Goal: Check status: Check status

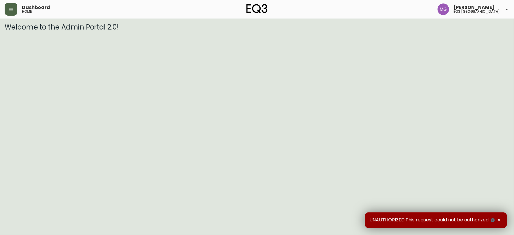
click at [13, 9] on icon "button" at bounding box center [11, 9] width 5 height 5
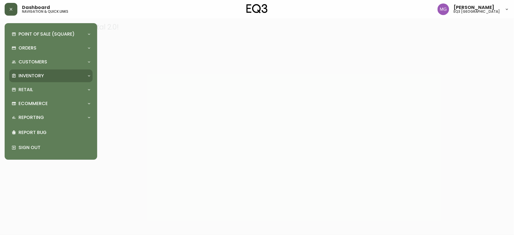
click at [31, 76] on p "Inventory" at bounding box center [30, 76] width 25 height 6
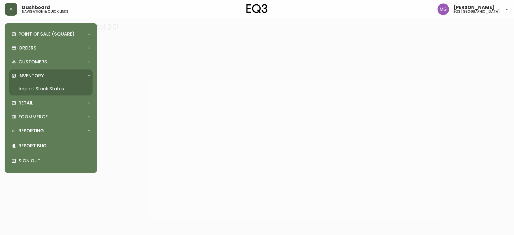
click at [40, 88] on link "Import Stock Status" at bounding box center [50, 88] width 83 height 13
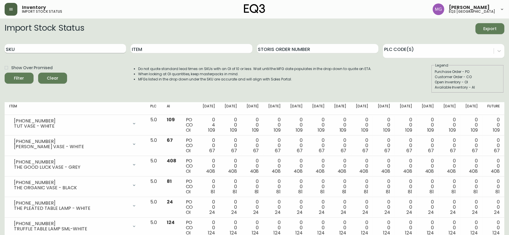
click at [80, 47] on input "SKU" at bounding box center [65, 48] width 121 height 9
paste input "3180-3306-1"
type input "3180-3306-1"
click at [5, 73] on button "Filter" at bounding box center [19, 78] width 29 height 11
